Goal: Go to known website: Go to known website

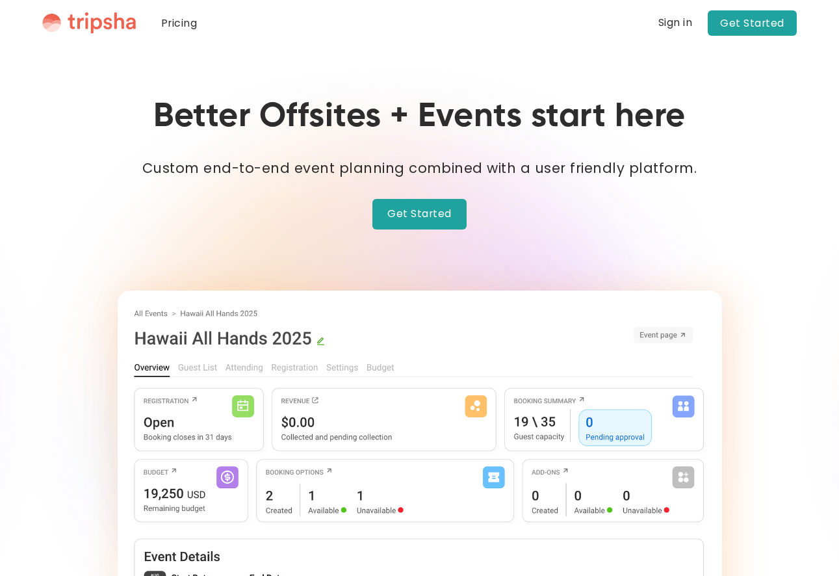
click at [679, 28] on div "Sign in" at bounding box center [675, 23] width 34 height 10
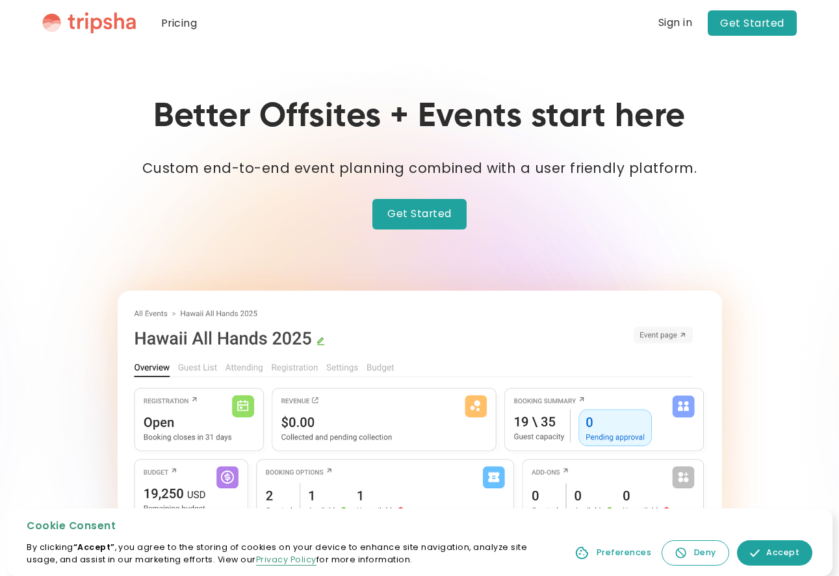
click at [684, 21] on div "Sign in" at bounding box center [675, 23] width 34 height 10
